Goal: Information Seeking & Learning: Check status

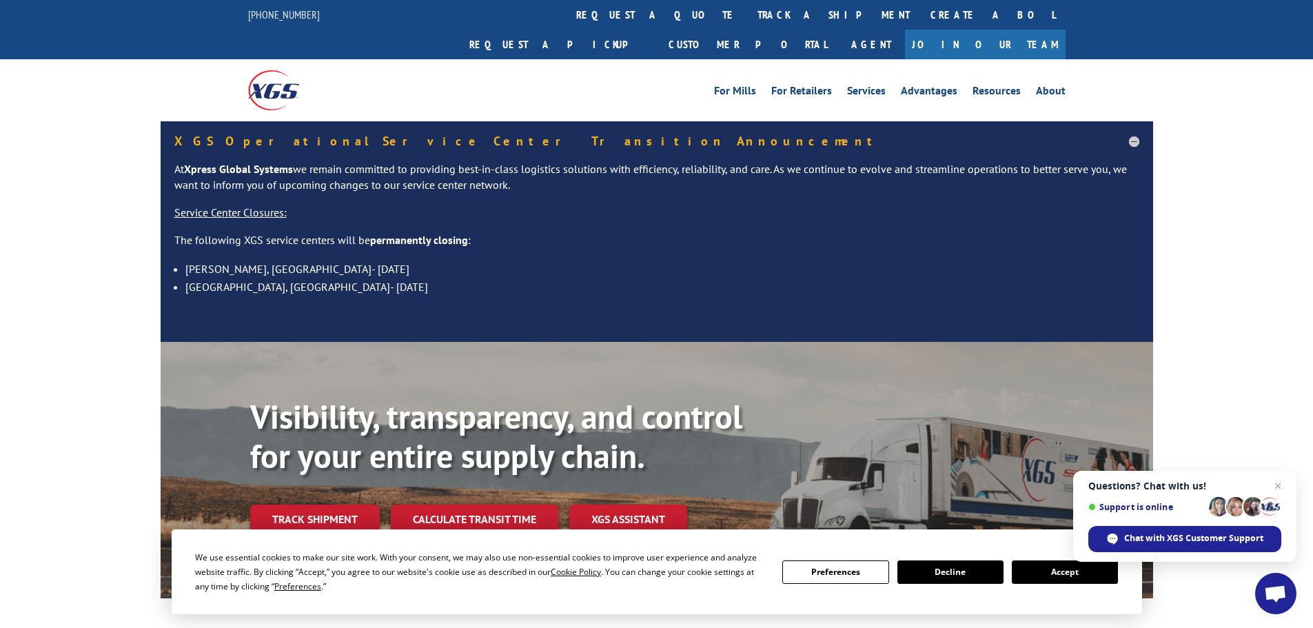
click at [1057, 578] on button "Accept" at bounding box center [1065, 572] width 106 height 23
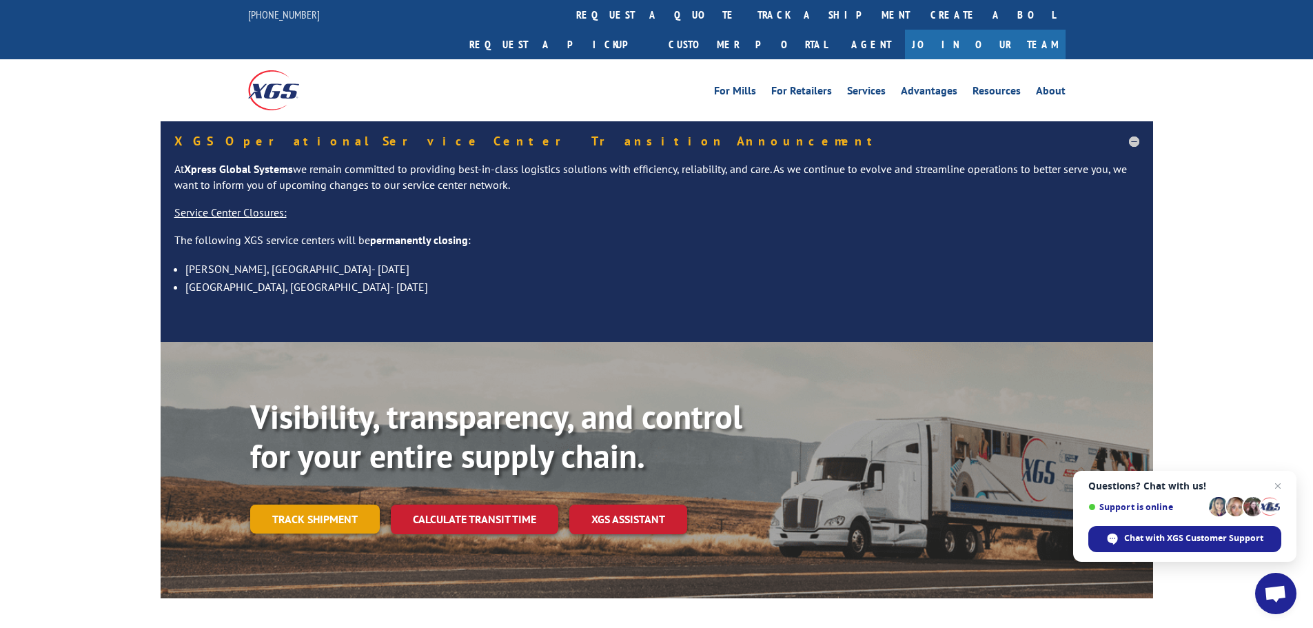
click at [341, 505] on link "Track shipment" at bounding box center [315, 519] width 130 height 29
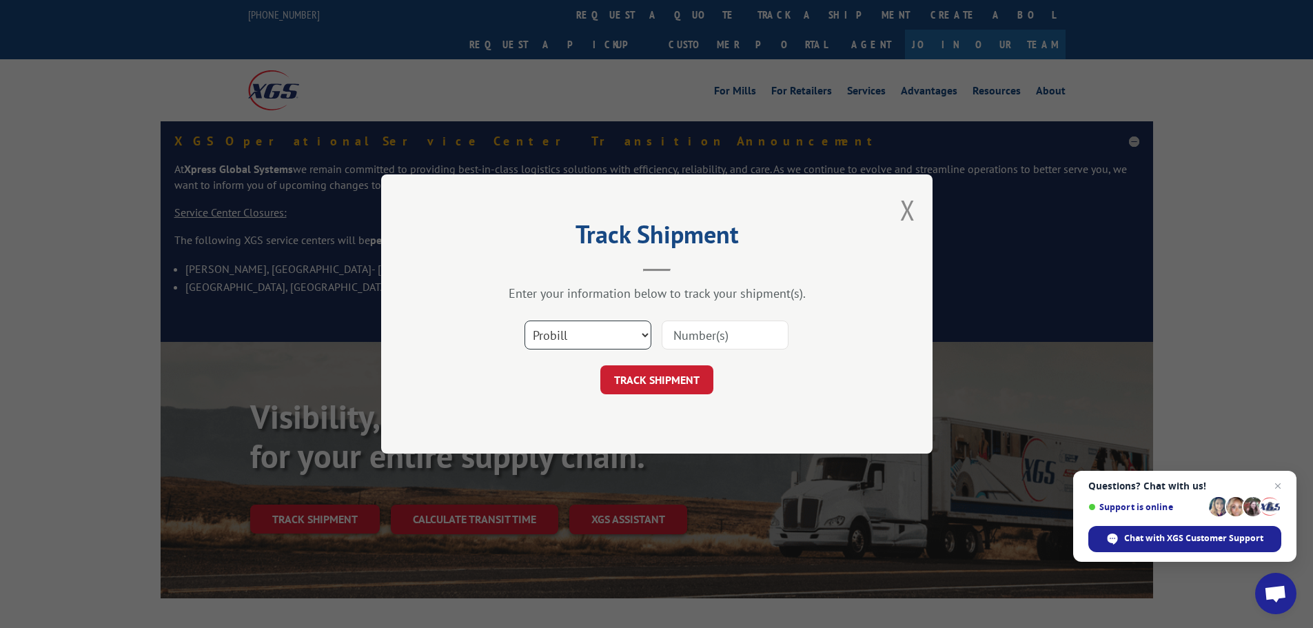
click at [580, 331] on select "Select category... Probill BOL PO" at bounding box center [588, 335] width 127 height 29
select select "po"
click at [525, 321] on select "Select category... Probill BOL PO" at bounding box center [588, 335] width 127 height 29
click at [689, 335] on input at bounding box center [725, 335] width 127 height 29
type input "72520181"
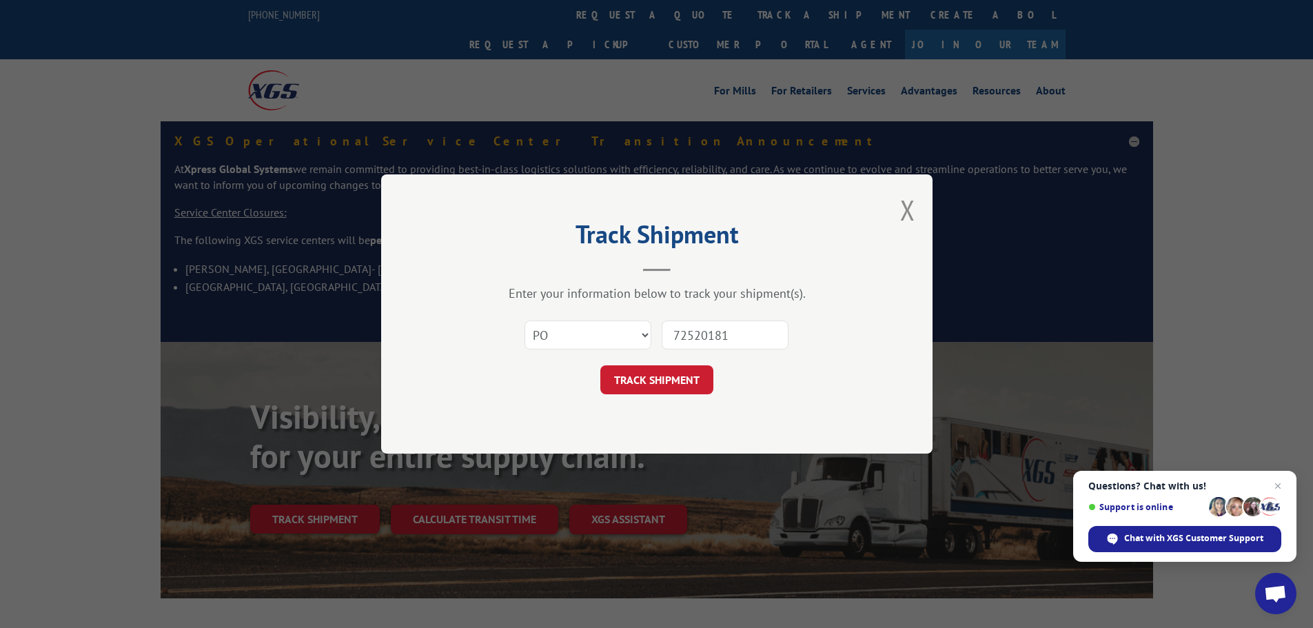
click at [601, 365] on button "TRACK SHIPMENT" at bounding box center [657, 379] width 113 height 29
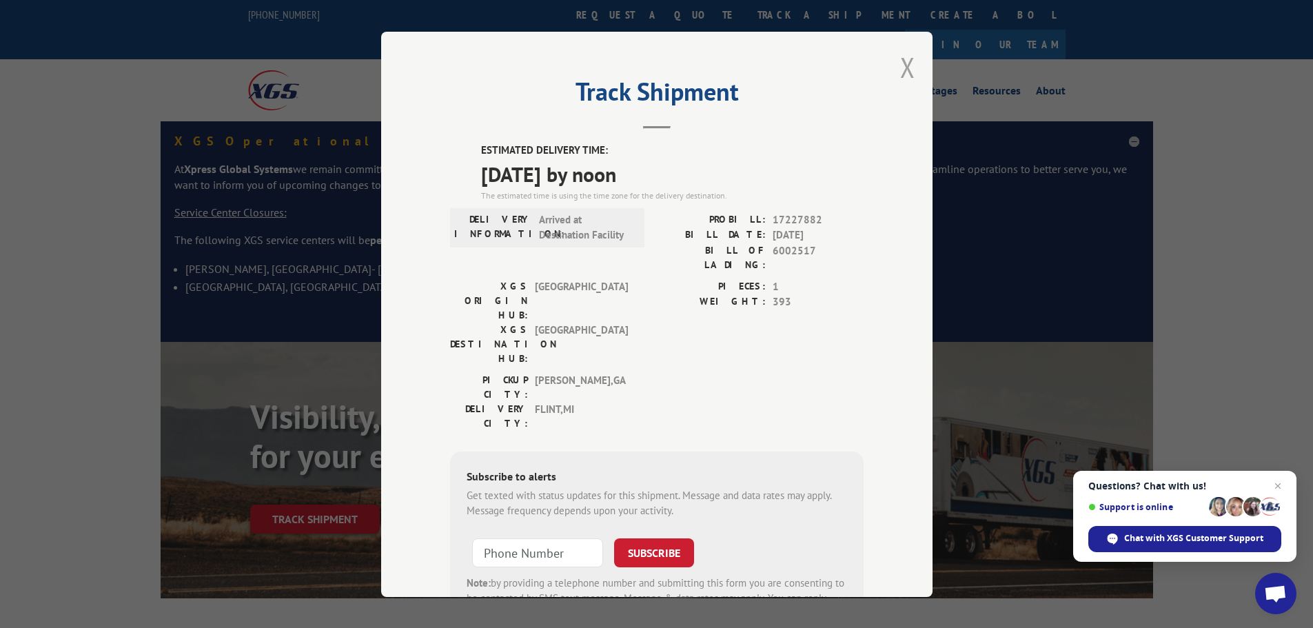
click at [900, 63] on button "Close modal" at bounding box center [907, 67] width 15 height 37
